Goal: Use online tool/utility: Use online tool/utility

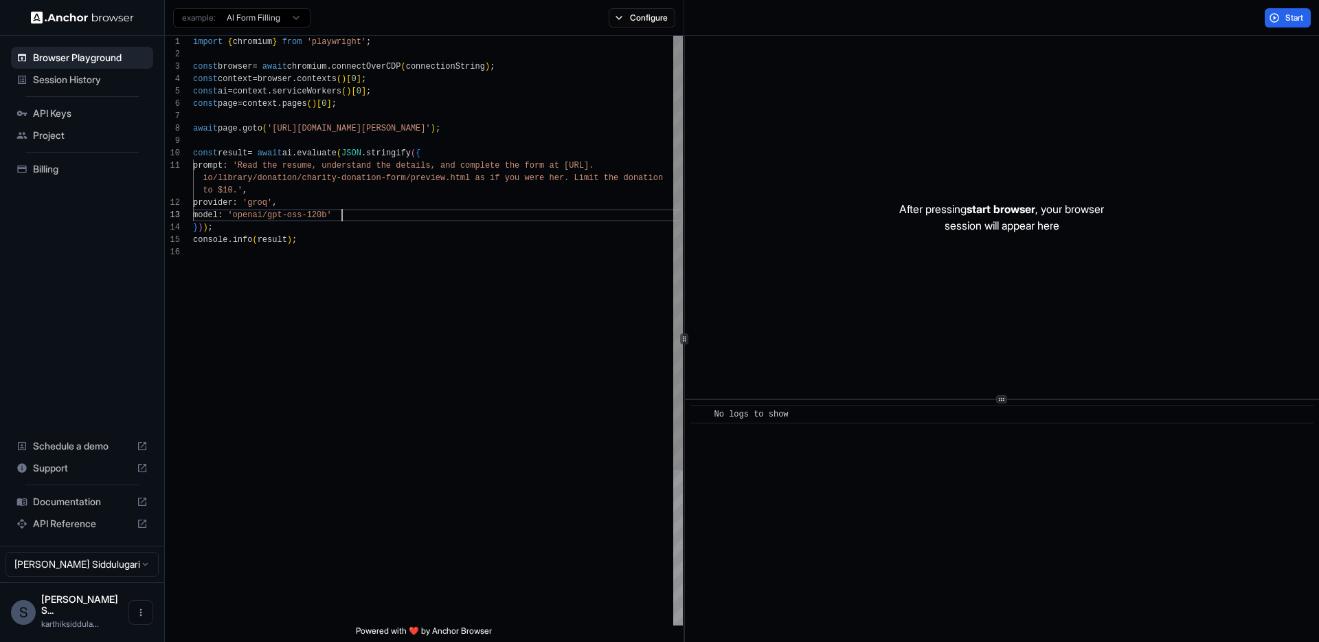
scroll to position [49, 0]
click at [376, 215] on div "import { chromium } from 'playwright' ; const browser = await chromium . connec…" at bounding box center [438, 436] width 490 height 800
click at [341, 277] on div "import { chromium } from 'playwright' ; const browser = await chromium . connec…" at bounding box center [438, 436] width 490 height 800
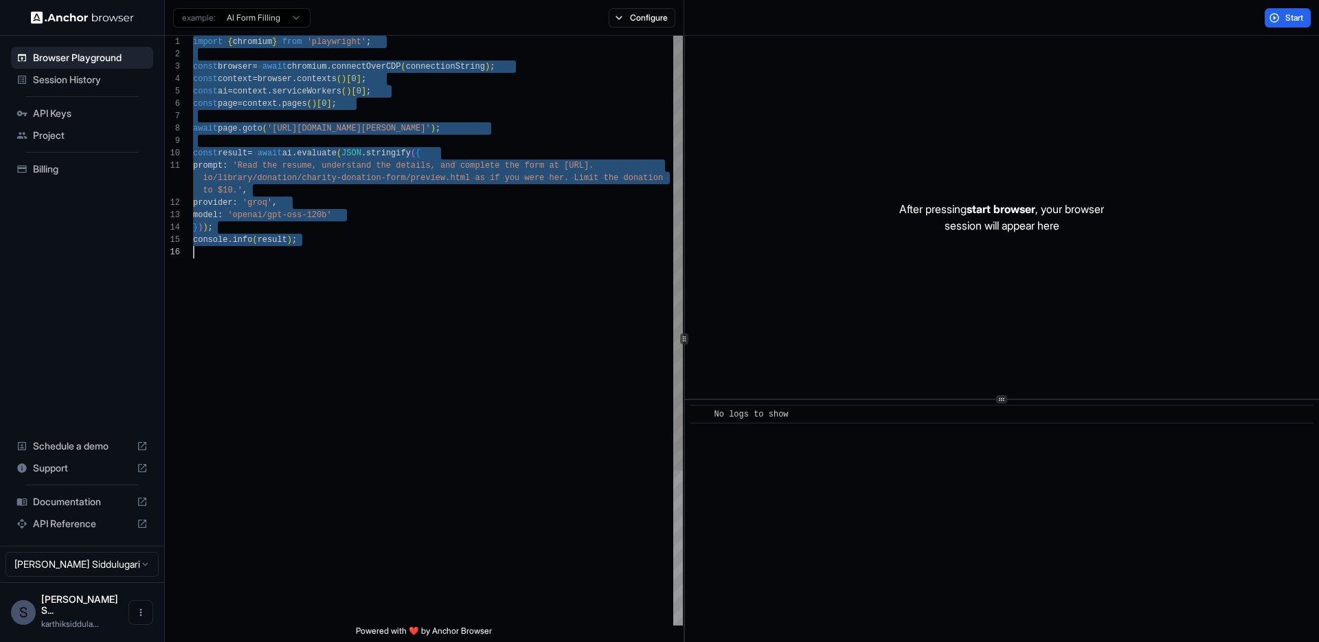
scroll to position [0, 0]
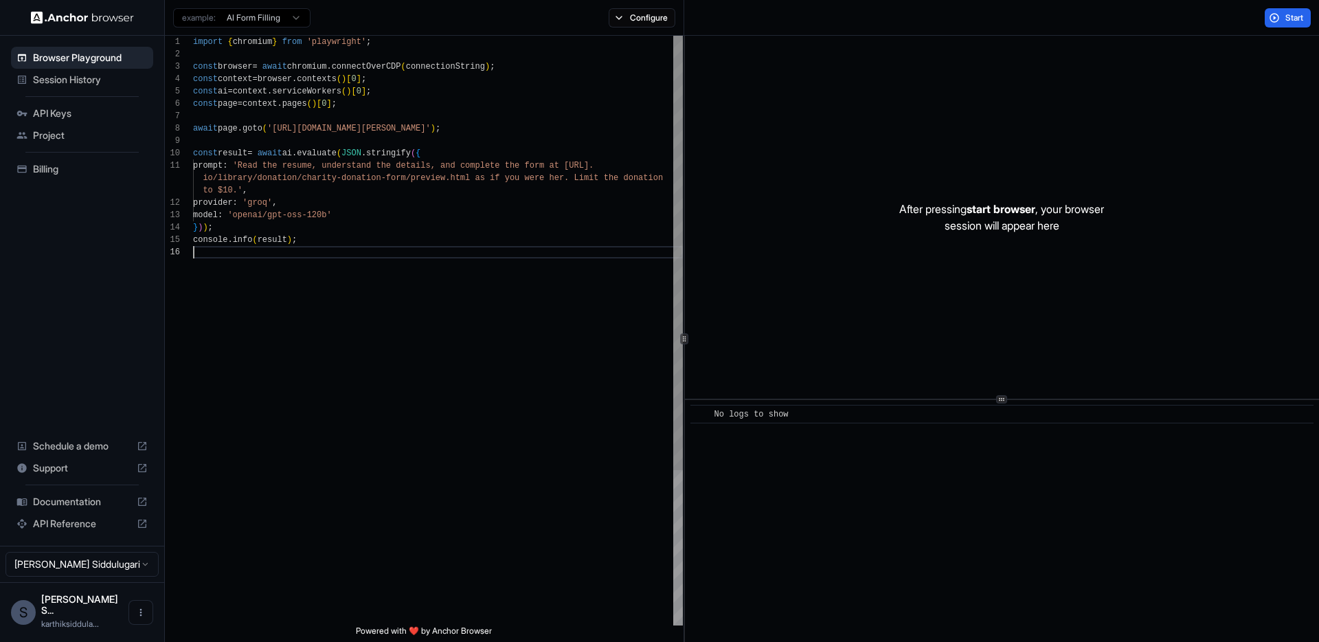
click at [292, 281] on div "import { chromium } from 'playwright' ; const browser = await chromium . connec…" at bounding box center [438, 436] width 490 height 800
click at [263, 94] on div "import { chromium } from 'playwright' ; const browser = await chromium . connec…" at bounding box center [438, 436] width 490 height 800
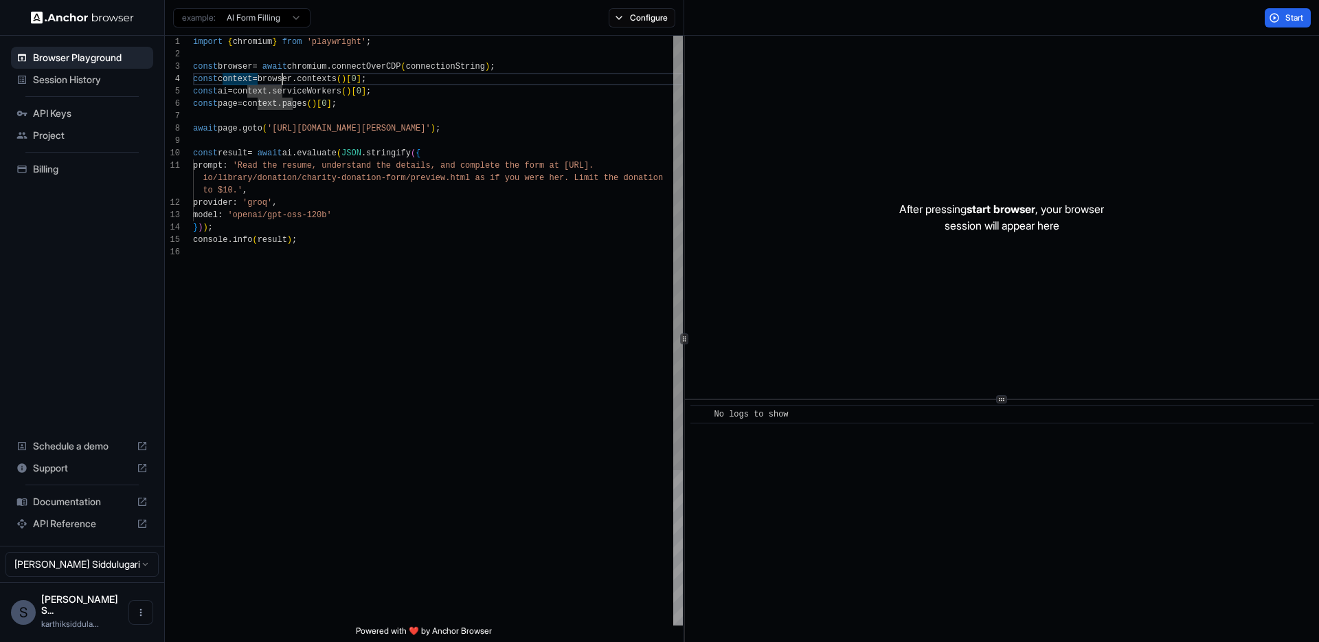
scroll to position [37, 0]
click at [280, 74] on div "import { chromium } from 'playwright' ; const browser = await chromium . connec…" at bounding box center [438, 436] width 490 height 800
click at [391, 262] on div "import { chromium } from 'playwright' ; const browser = await chromium . connec…" at bounding box center [438, 436] width 490 height 800
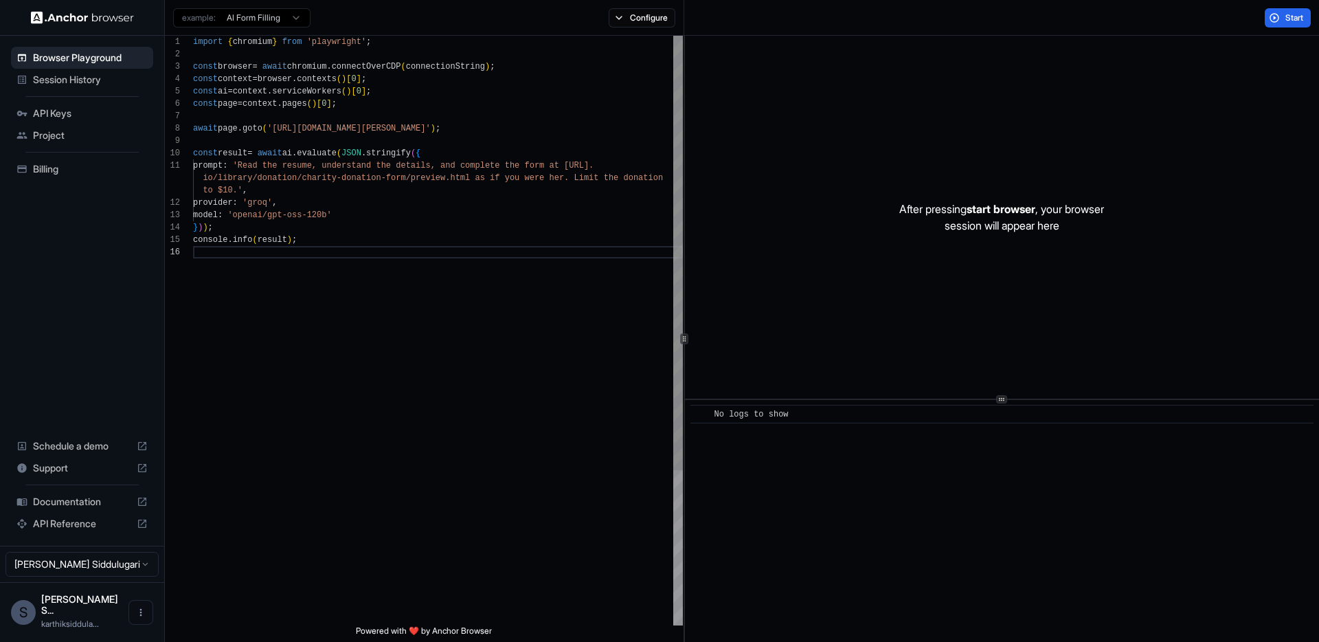
click at [245, 215] on div "console . info ( result ) ; await page . goto ( 'https://www.wix.com/demone2/ni…" at bounding box center [438, 436] width 490 height 800
drag, startPoint x: 245, startPoint y: 215, endPoint x: 339, endPoint y: 221, distance: 94.3
click at [339, 221] on div "console . info ( result ) ; await page . goto ( 'https://www.wix.com/demone2/ni…" at bounding box center [438, 436] width 490 height 800
click at [616, 30] on div "example: AI Form Filling Configure" at bounding box center [424, 18] width 519 height 36
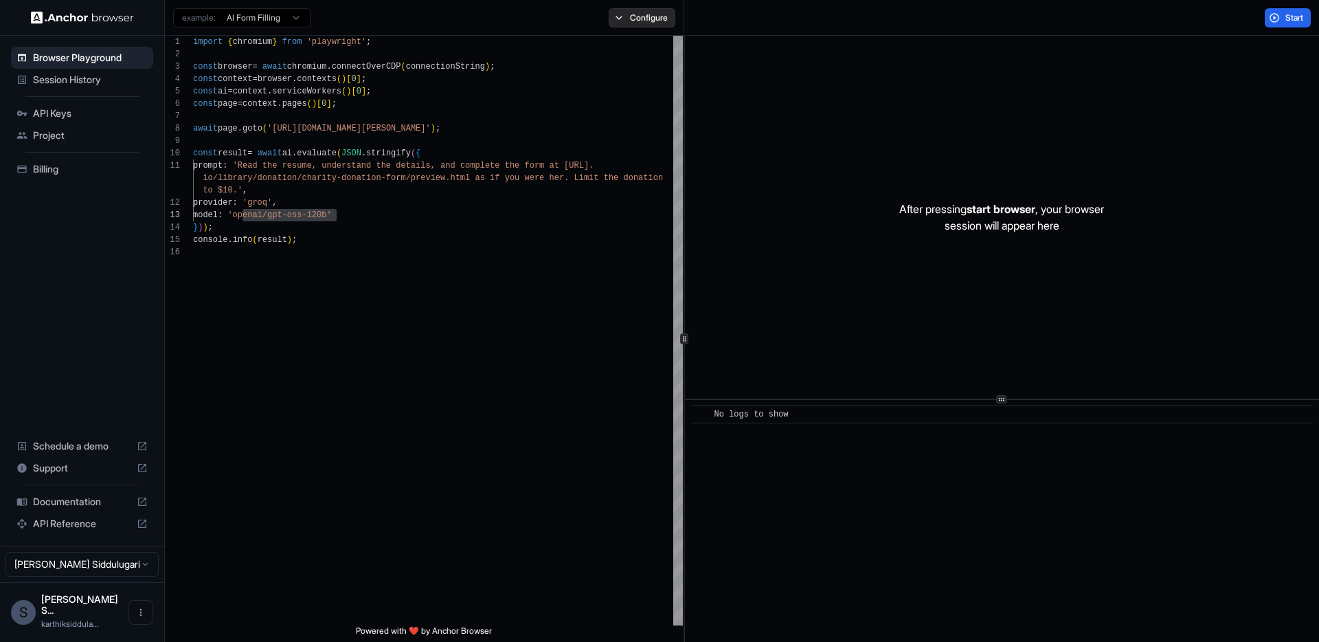
click at [636, 23] on button "Configure" at bounding box center [642, 17] width 67 height 19
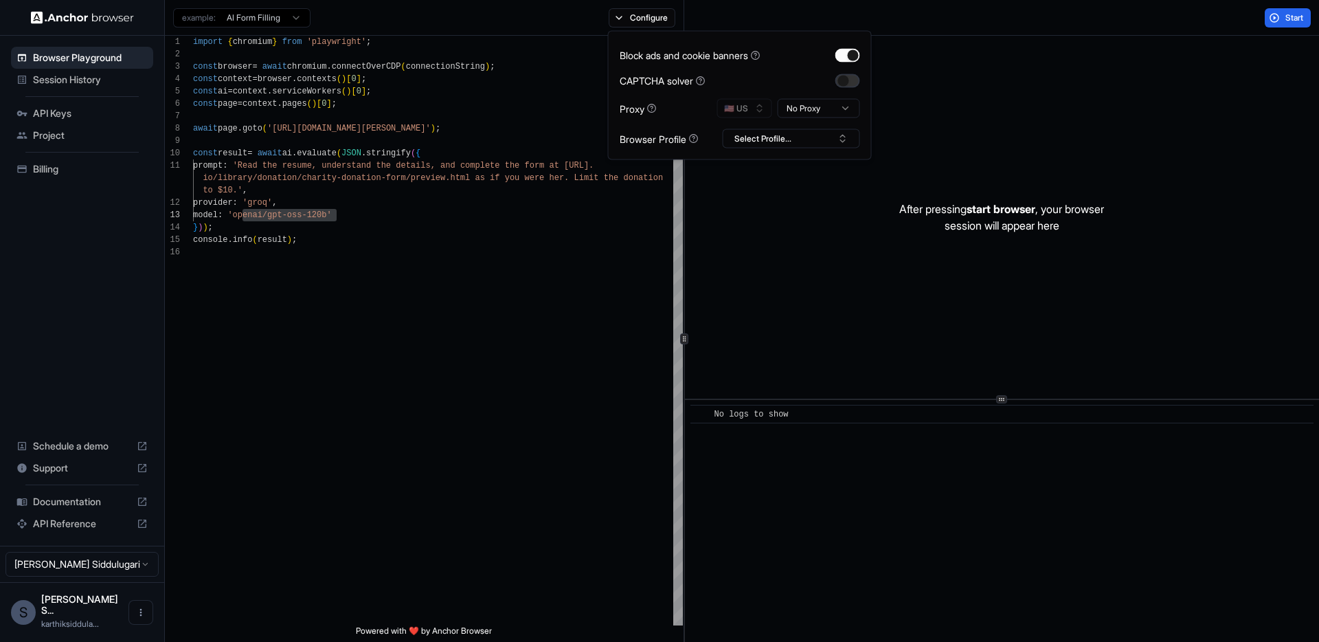
click at [840, 82] on button "button" at bounding box center [848, 81] width 25 height 14
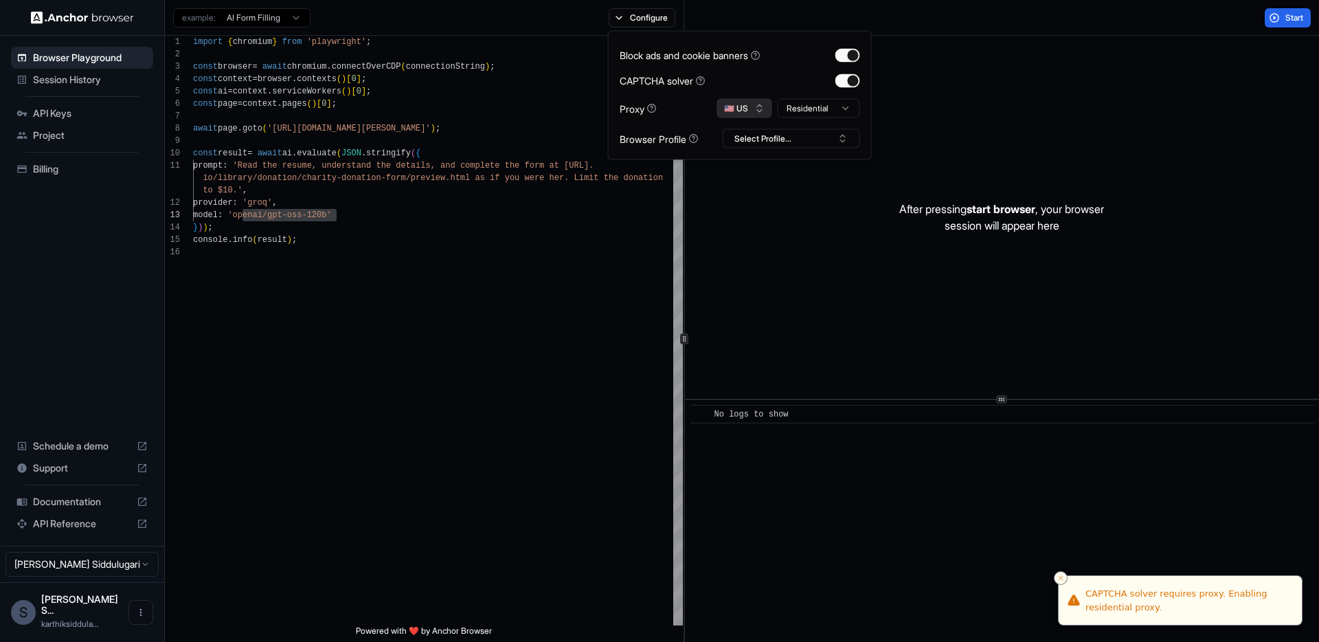
click at [756, 113] on button "🇺🇸 US" at bounding box center [744, 108] width 55 height 19
click at [752, 131] on button "Select Profile..." at bounding box center [791, 138] width 137 height 19
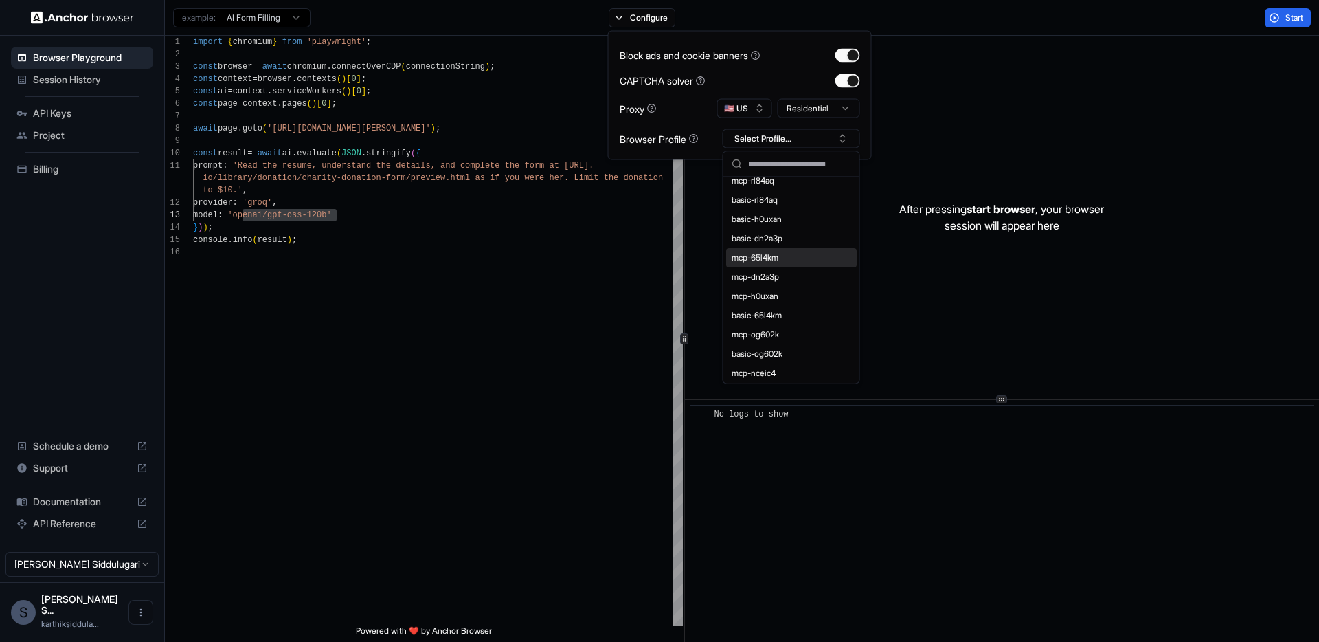
scroll to position [0, 0]
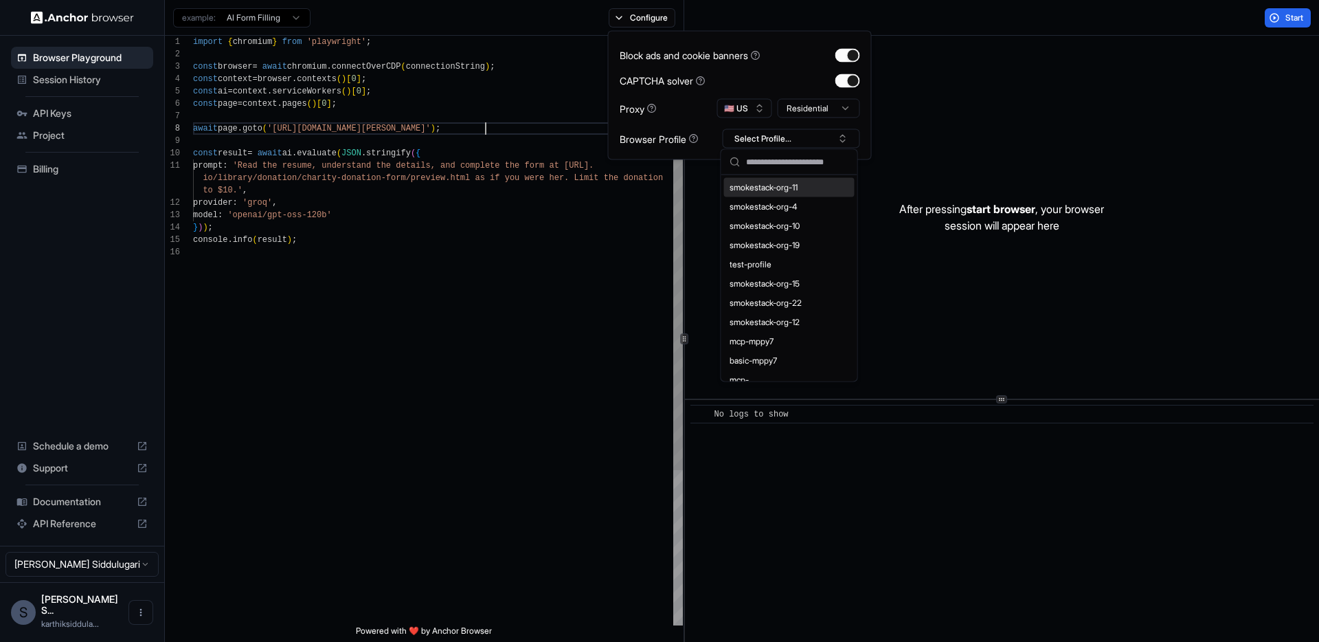
click at [500, 129] on div "console . info ( result ) ; await page . goto ( 'https://www.wix.com/demone2/ni…" at bounding box center [438, 436] width 490 height 800
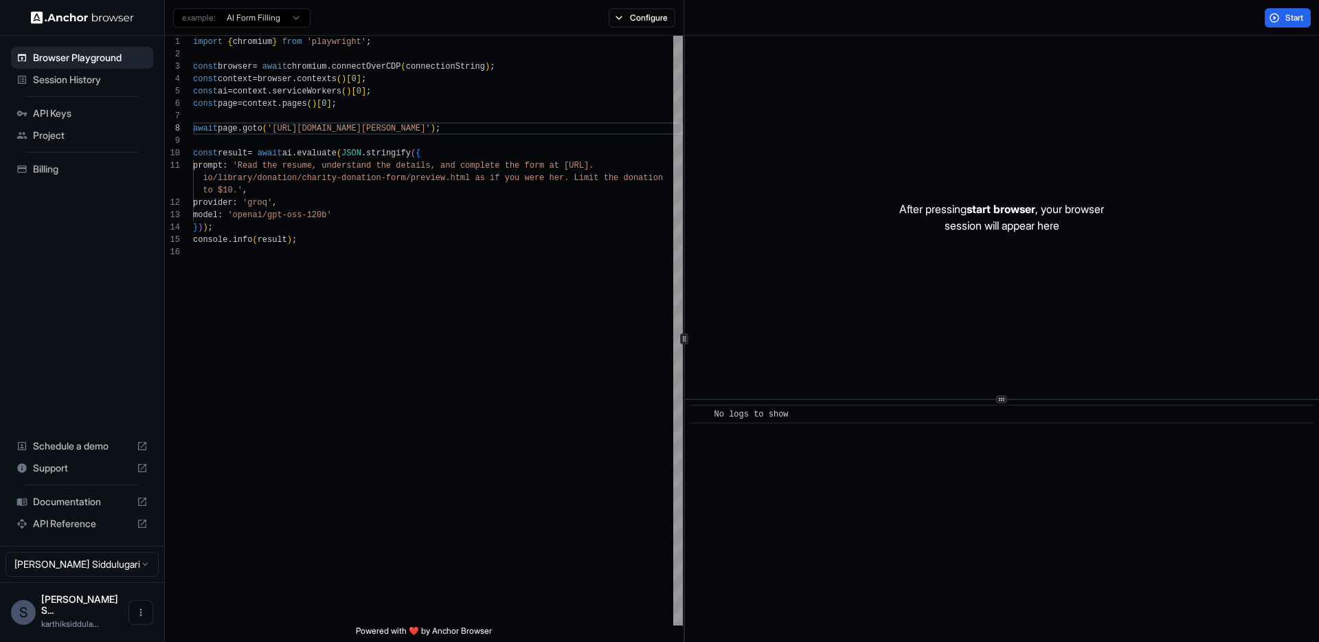
click at [258, 25] on body "Browser Playground Session History API Keys Project Billing Schedule a demo Sup…" at bounding box center [659, 321] width 1319 height 642
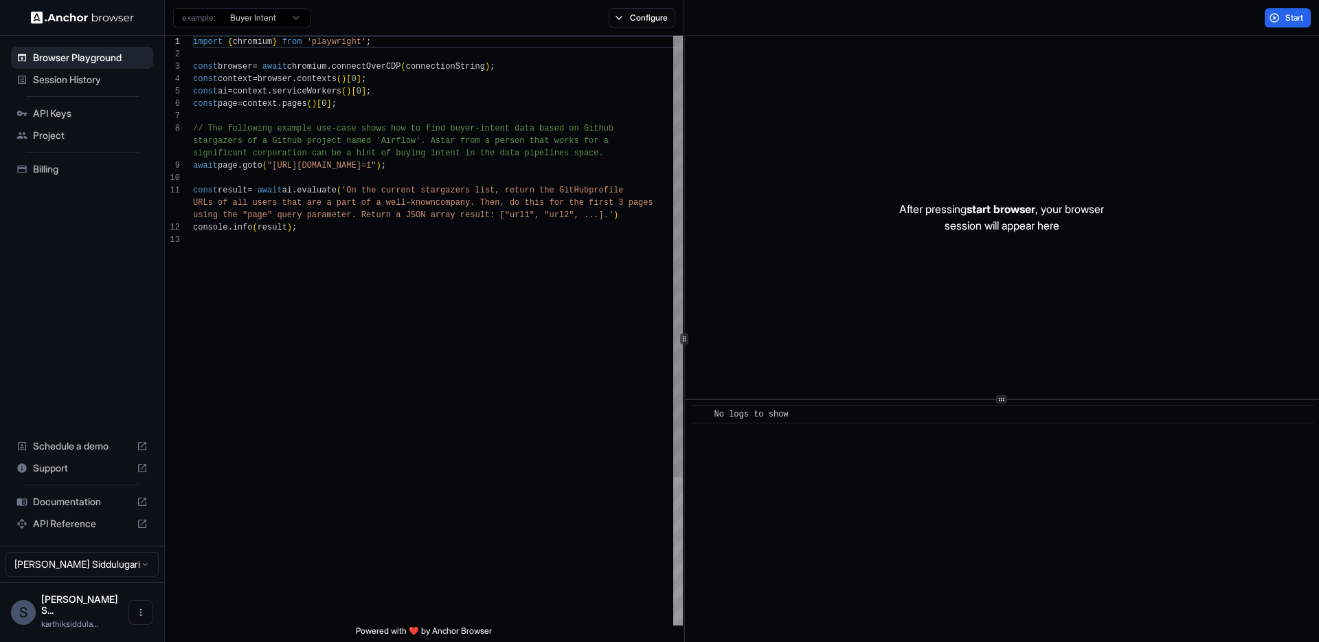
scroll to position [0, 0]
click at [262, 25] on html "Browser Playground Session History API Keys Project Billing Schedule a demo Sup…" at bounding box center [659, 321] width 1319 height 642
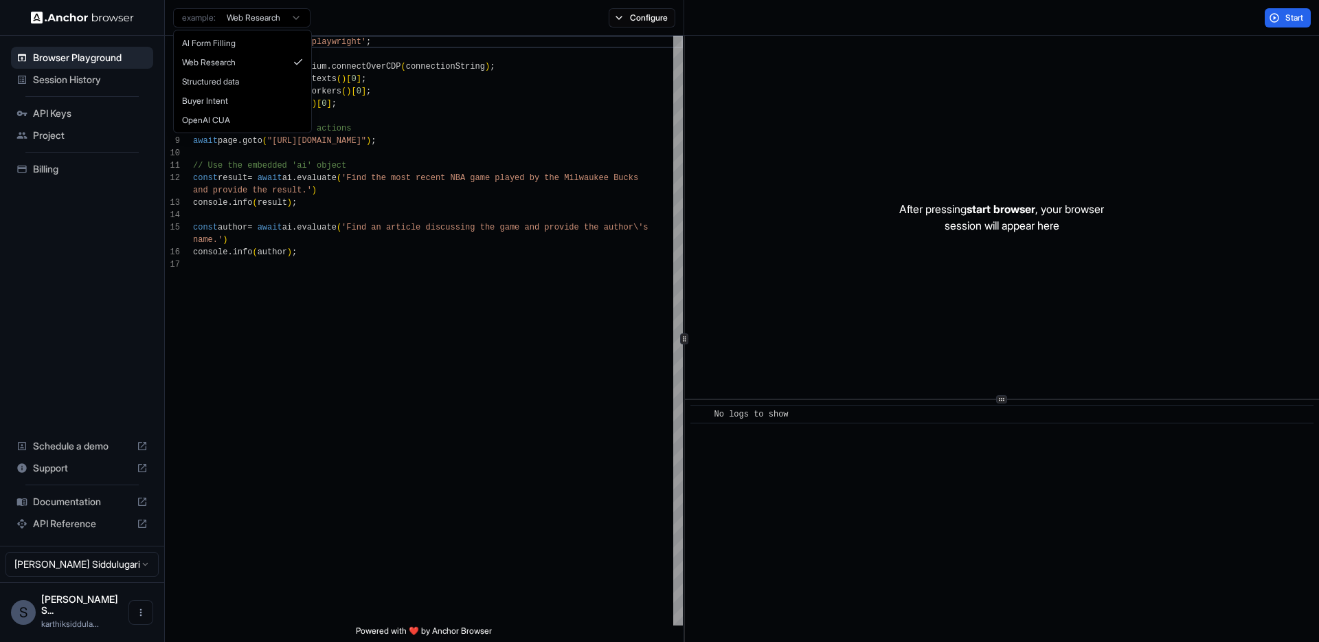
click at [264, 23] on html "Browser Playground Session History API Keys Project Billing Schedule a demo Sup…" at bounding box center [659, 321] width 1319 height 642
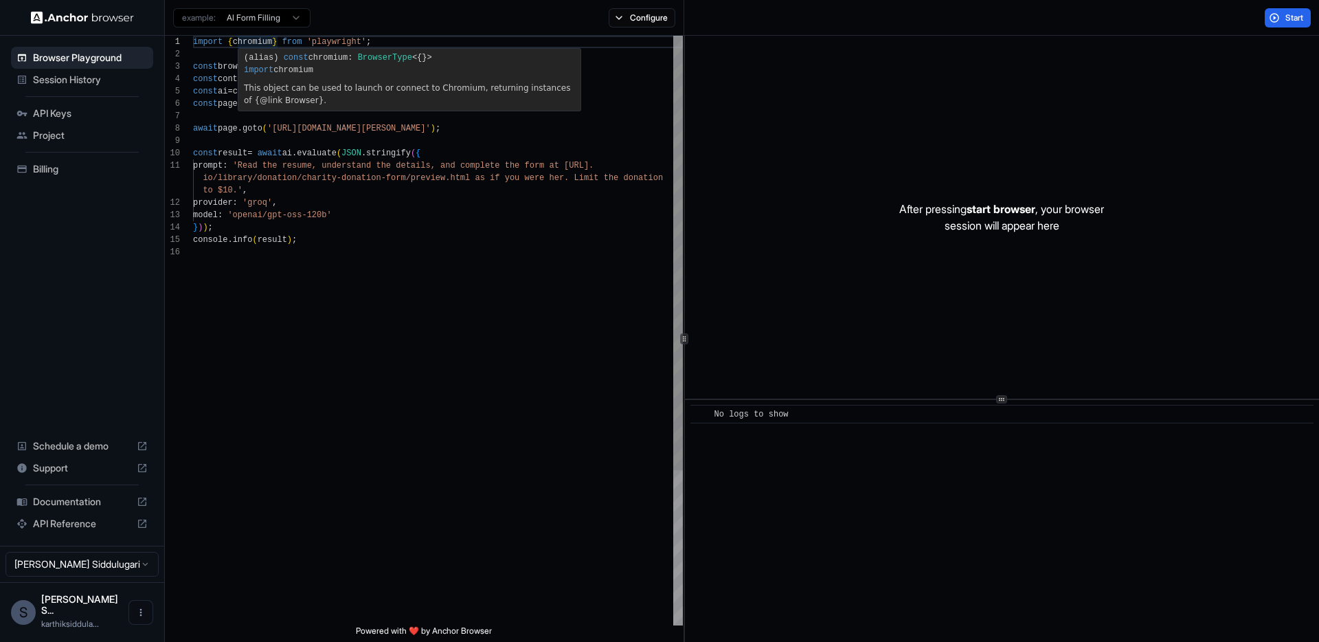
type textarea "**********"
click at [389, 190] on div "import { chromium } from 'playwright' ; const browser = await chromium . connec…" at bounding box center [438, 436] width 490 height 800
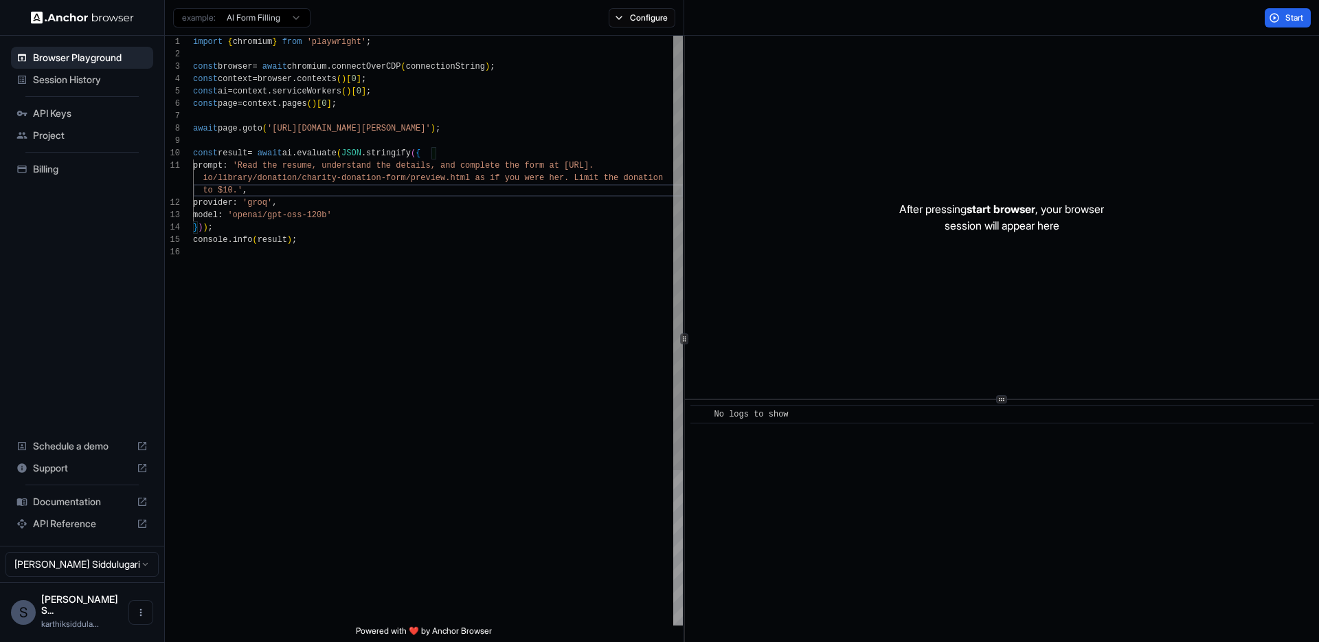
click at [416, 267] on div "import { chromium } from 'playwright' ; const browser = await chromium . connec…" at bounding box center [438, 436] width 490 height 800
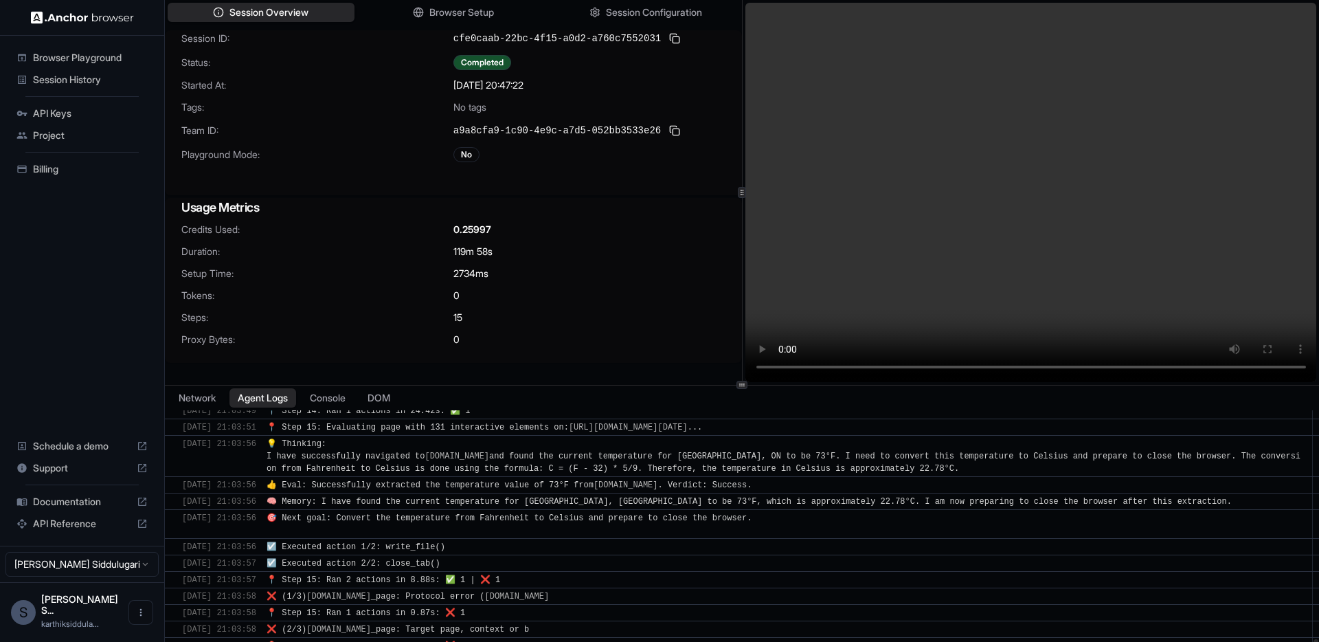
scroll to position [1917, 0]
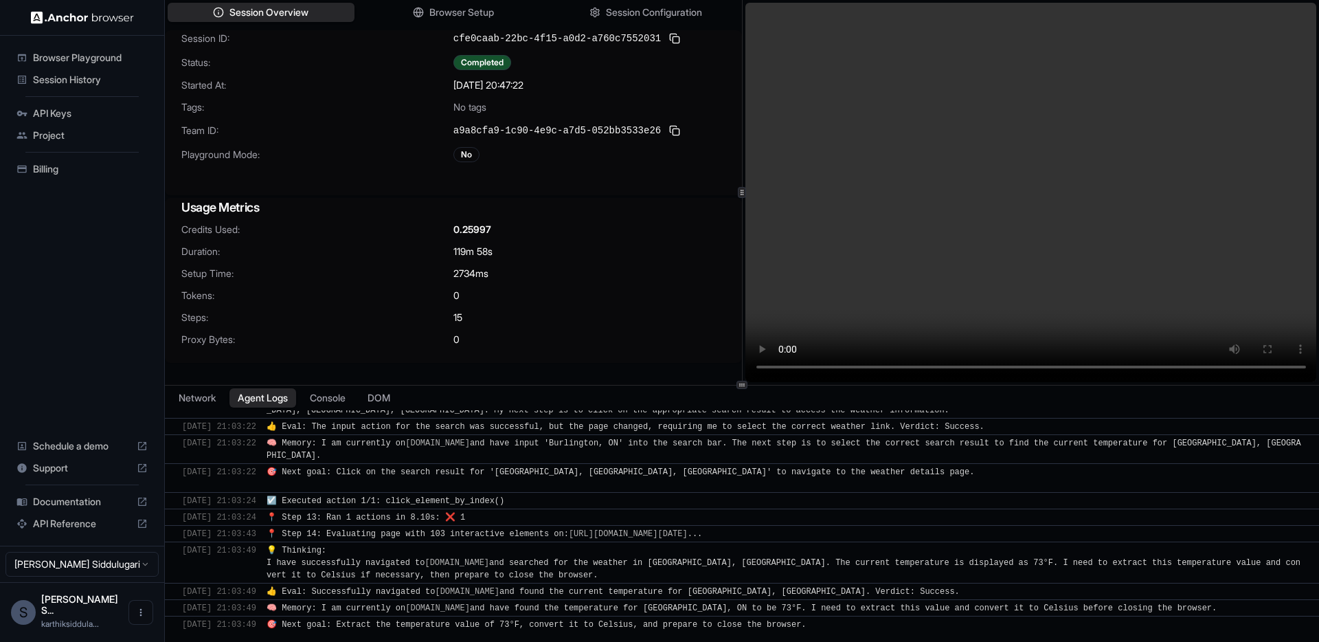
click at [73, 62] on span "Browser Playground" at bounding box center [90, 58] width 115 height 14
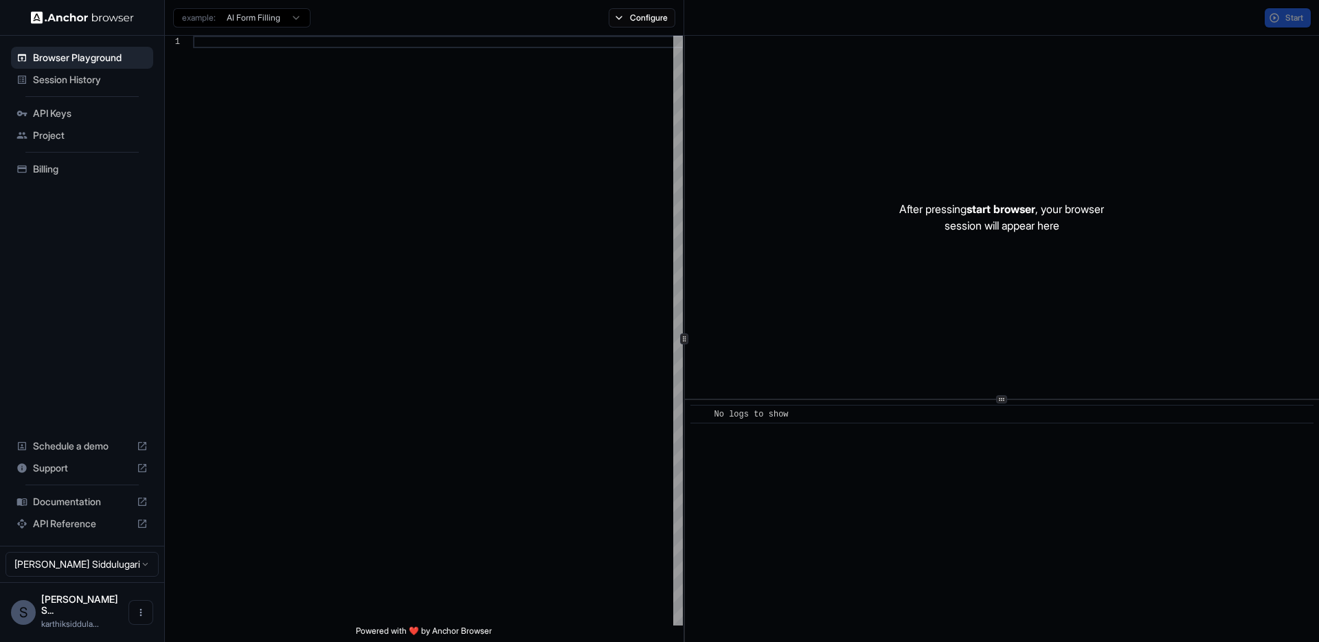
scroll to position [124, 0]
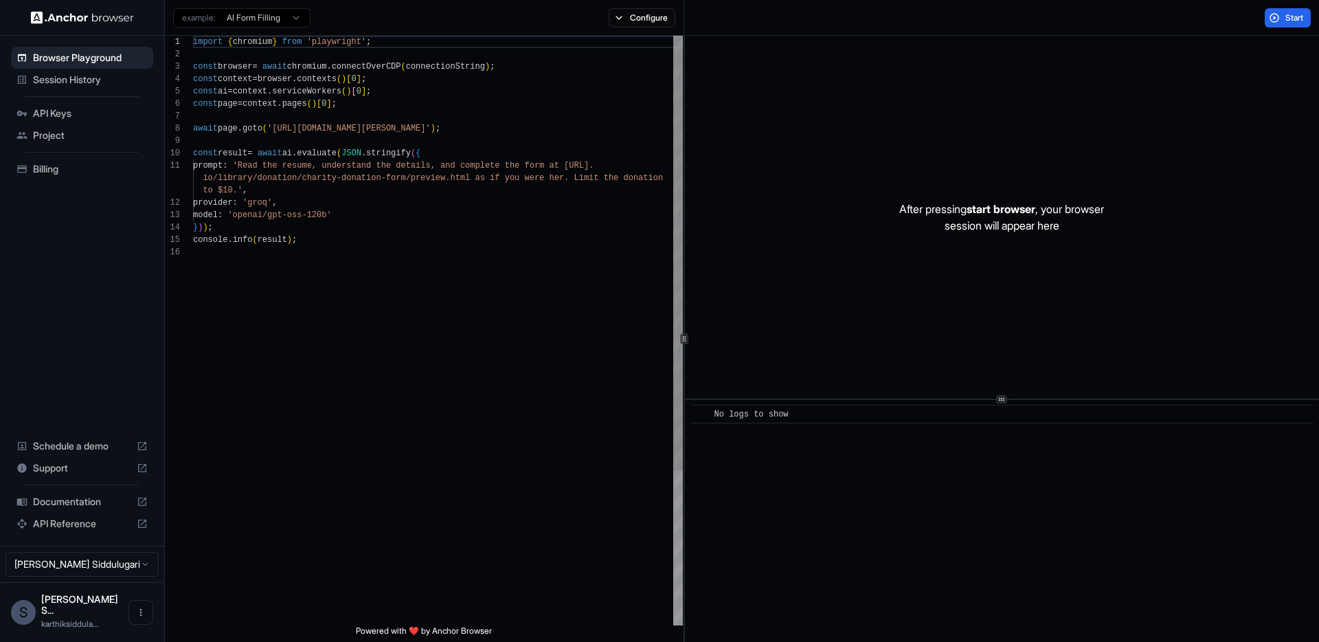
click at [70, 82] on span "Session History" at bounding box center [90, 80] width 115 height 14
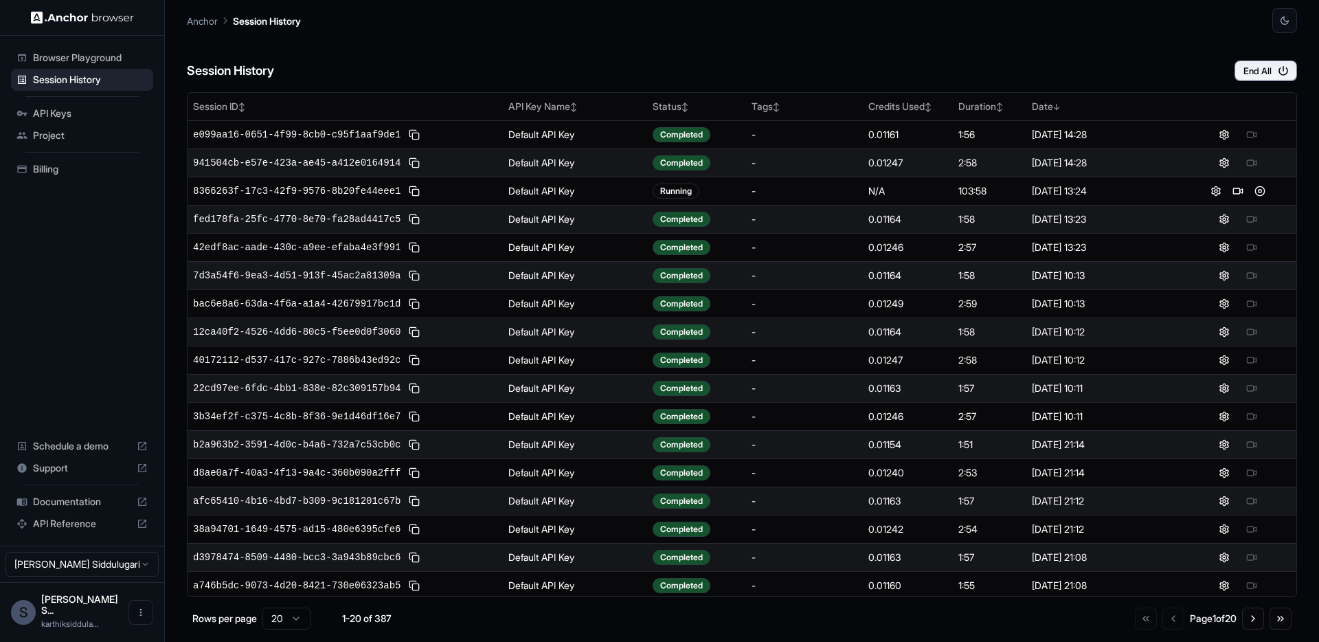
click at [50, 158] on li "Billing" at bounding box center [82, 169] width 142 height 22
click at [52, 164] on span "Billing" at bounding box center [90, 169] width 115 height 14
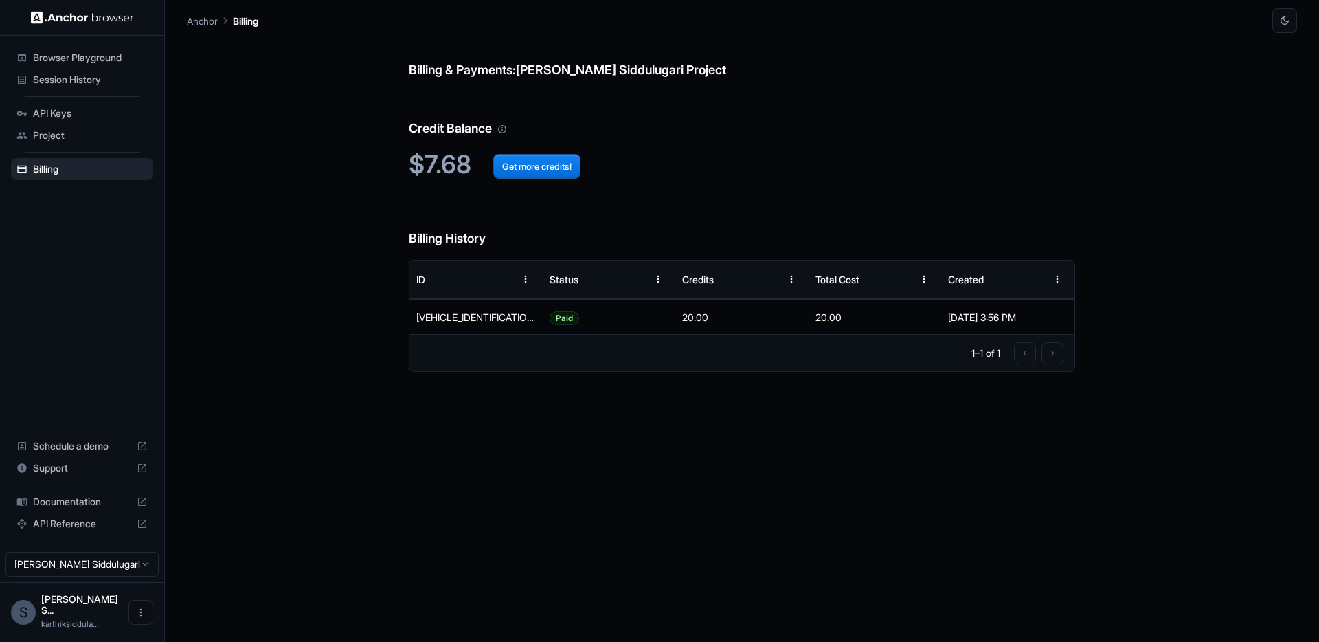
click at [63, 76] on span "Session History" at bounding box center [90, 80] width 115 height 14
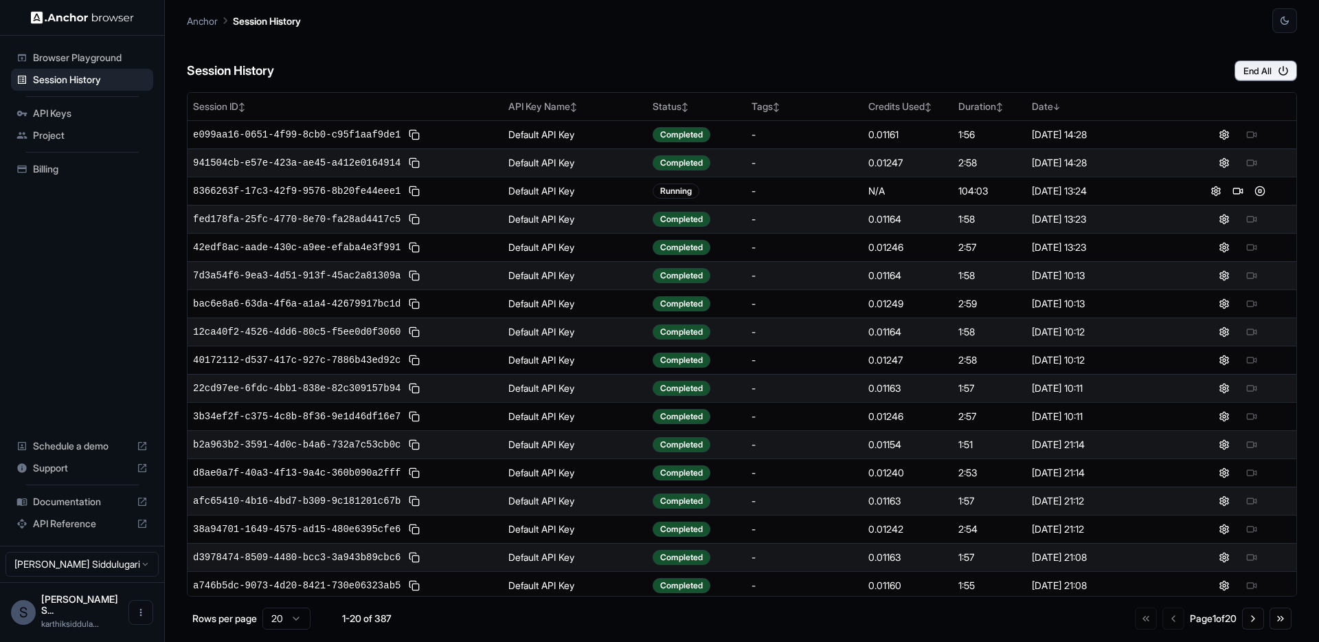
click at [115, 60] on span "Browser Playground" at bounding box center [90, 58] width 115 height 14
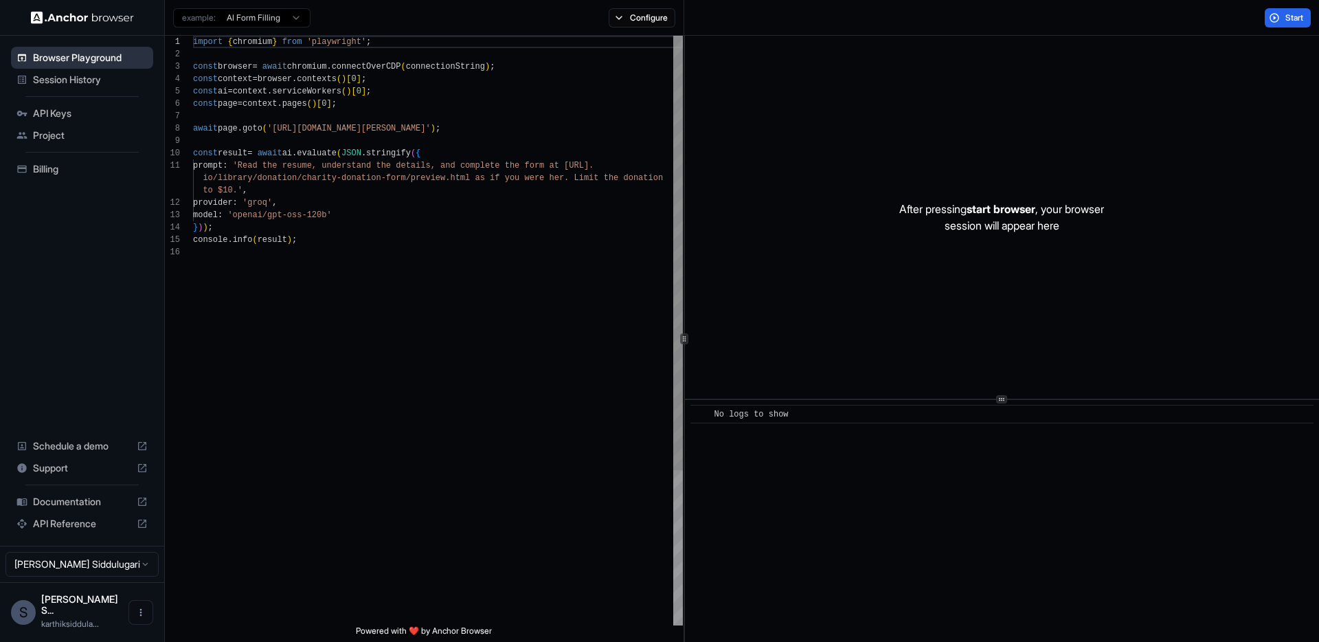
scroll to position [124, 0]
